Goal: Task Accomplishment & Management: Manage account settings

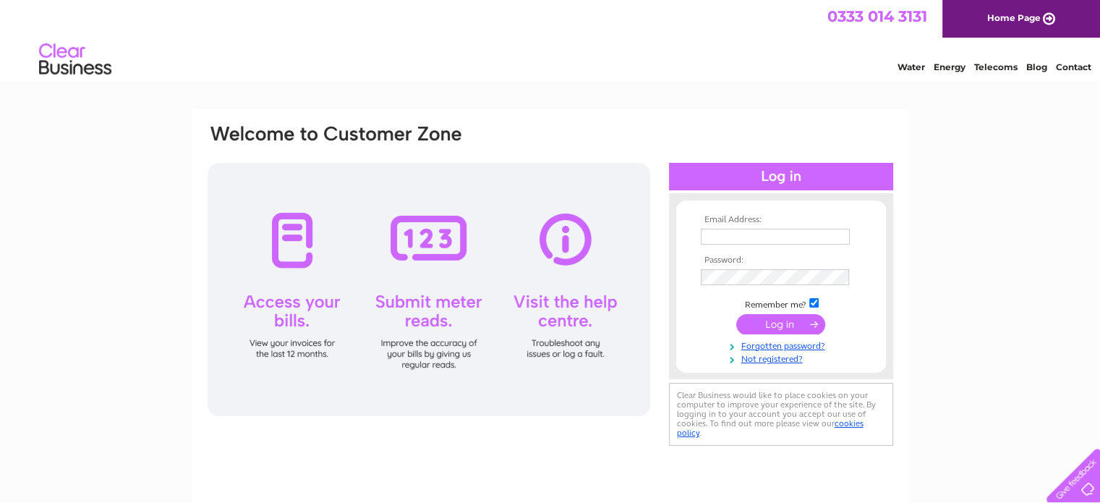
type input "[EMAIL_ADDRESS][DOMAIN_NAME]"
click at [779, 314] on input "submit" at bounding box center [780, 324] width 89 height 20
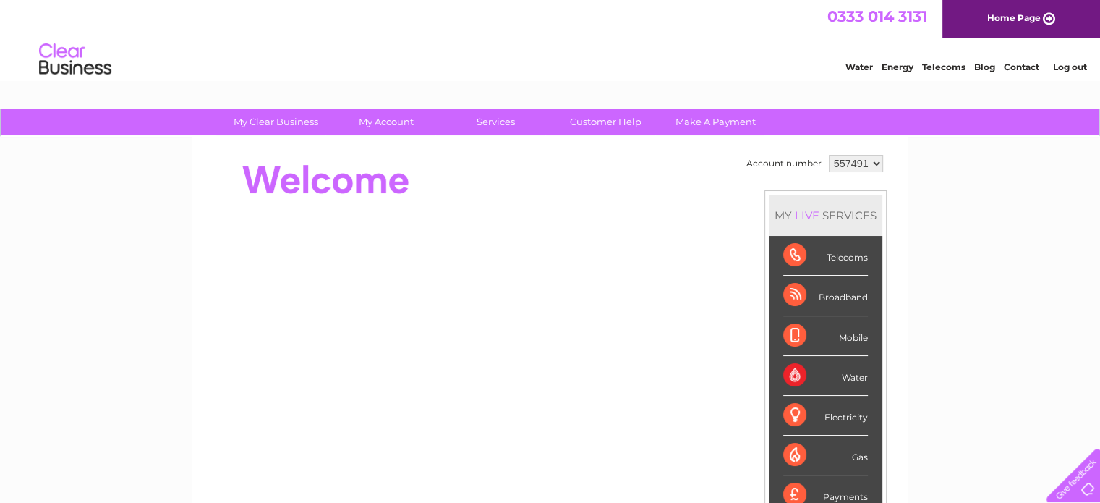
click at [875, 161] on select "557491 557493 902048 904079" at bounding box center [856, 163] width 54 height 17
select select "902048"
click at [829, 155] on select "557491 557493 902048 904079" at bounding box center [856, 163] width 54 height 17
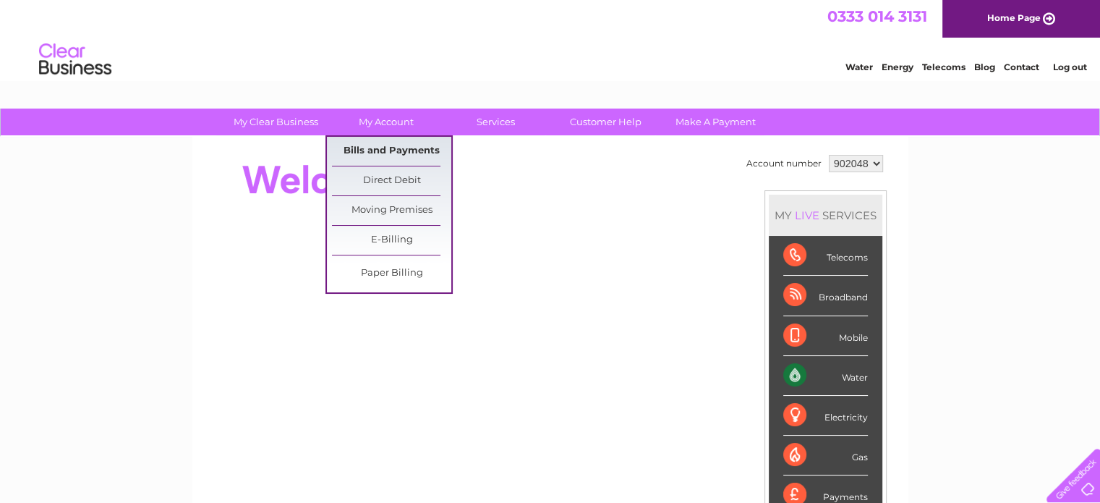
click at [401, 145] on link "Bills and Payments" at bounding box center [391, 151] width 119 height 29
